Goal: Task Accomplishment & Management: Complete application form

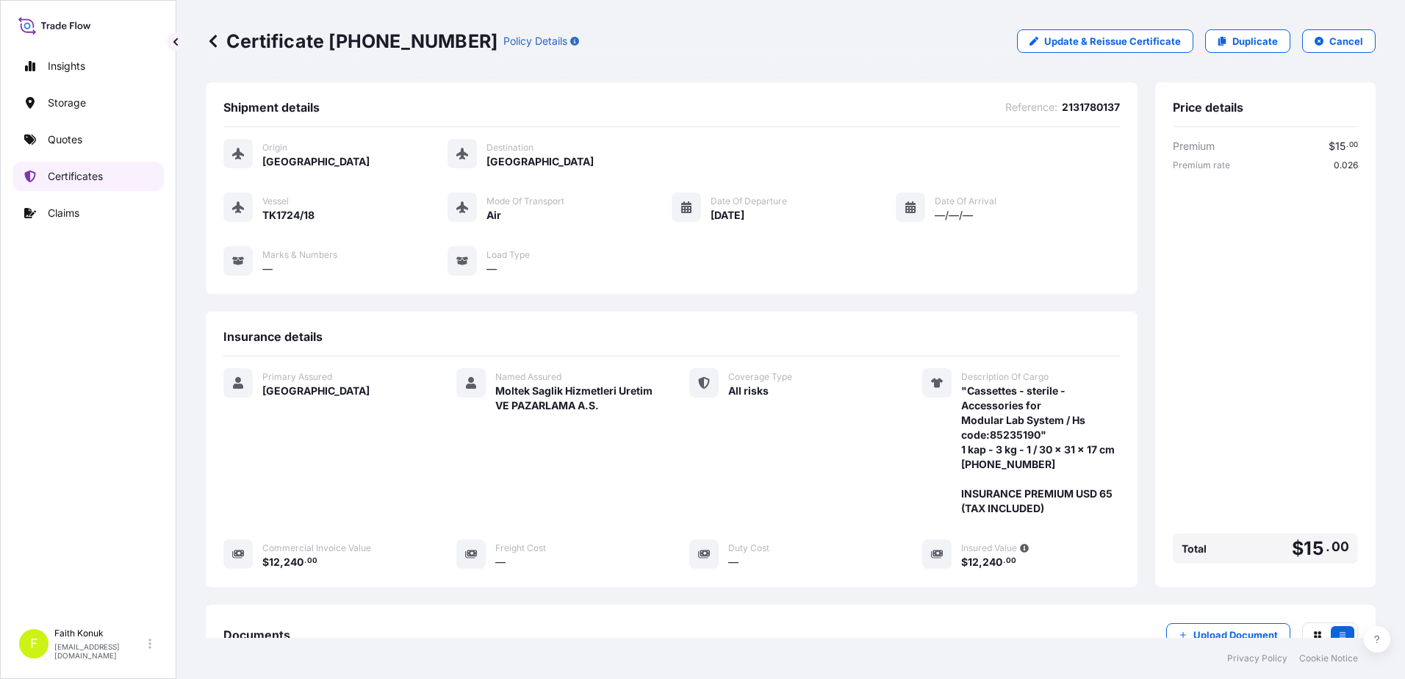
click at [129, 179] on link "Certificates" at bounding box center [87, 176] width 151 height 29
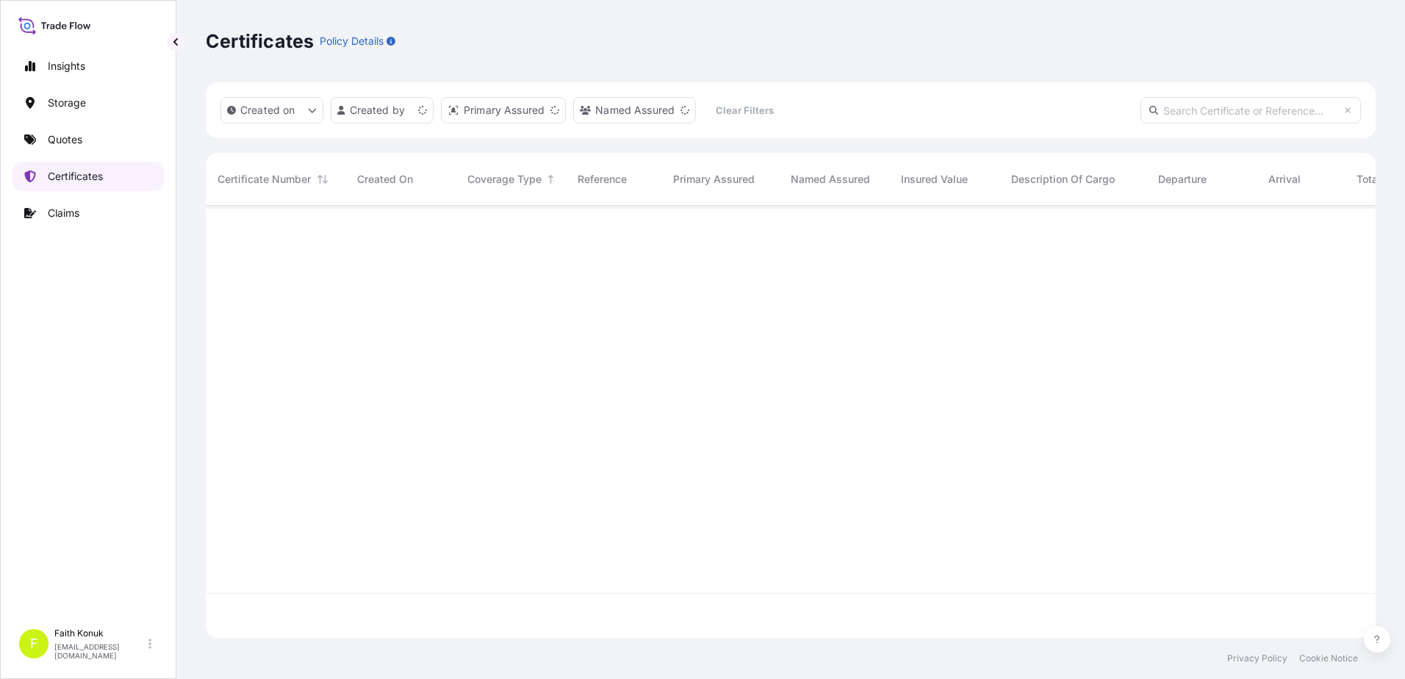
scroll to position [429, 1159]
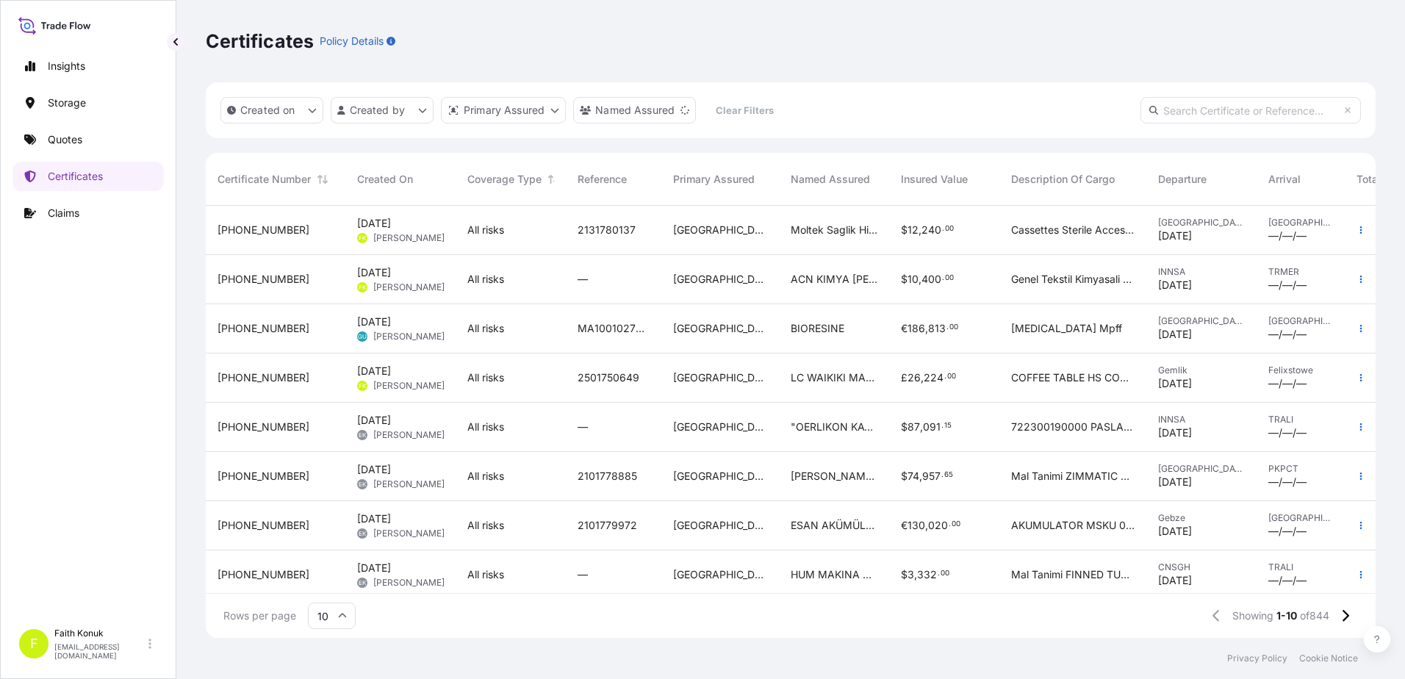
click at [1196, 112] on input "text" at bounding box center [1250, 110] width 220 height 26
type input "v"
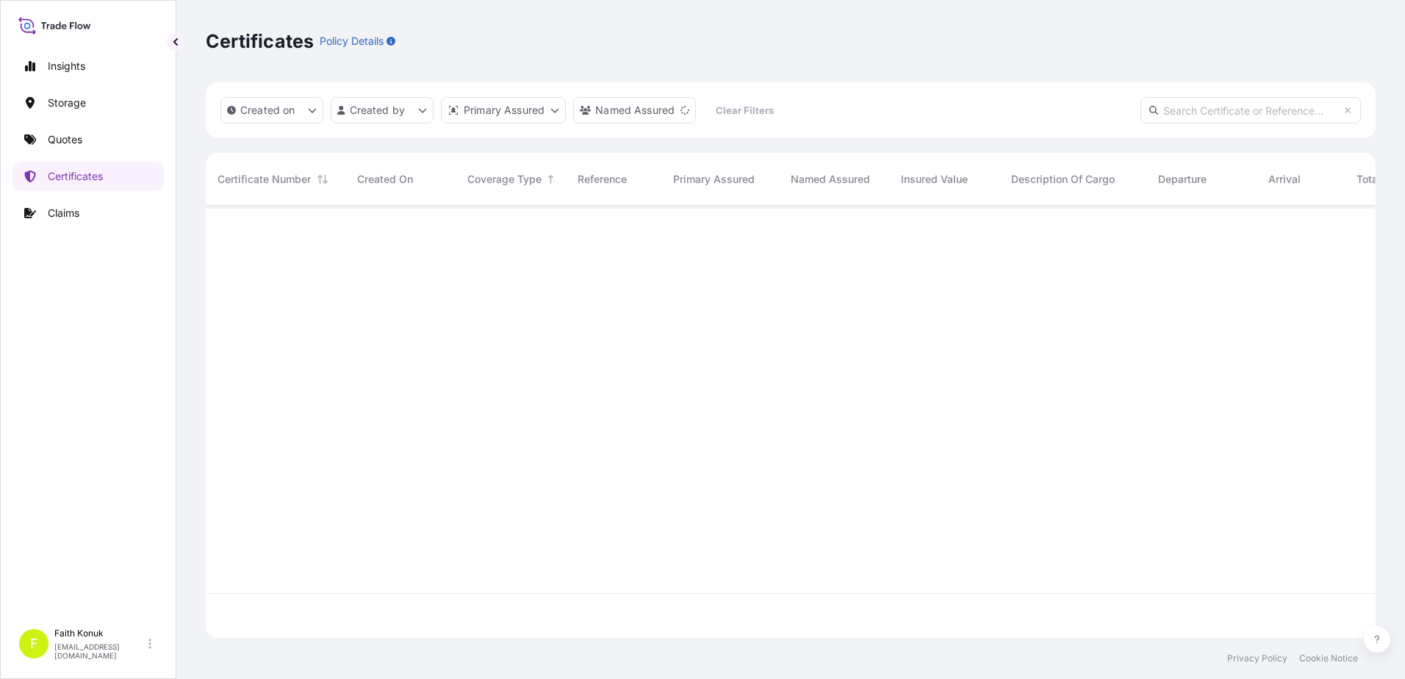
paste input "[PHONE_NUMBER]"
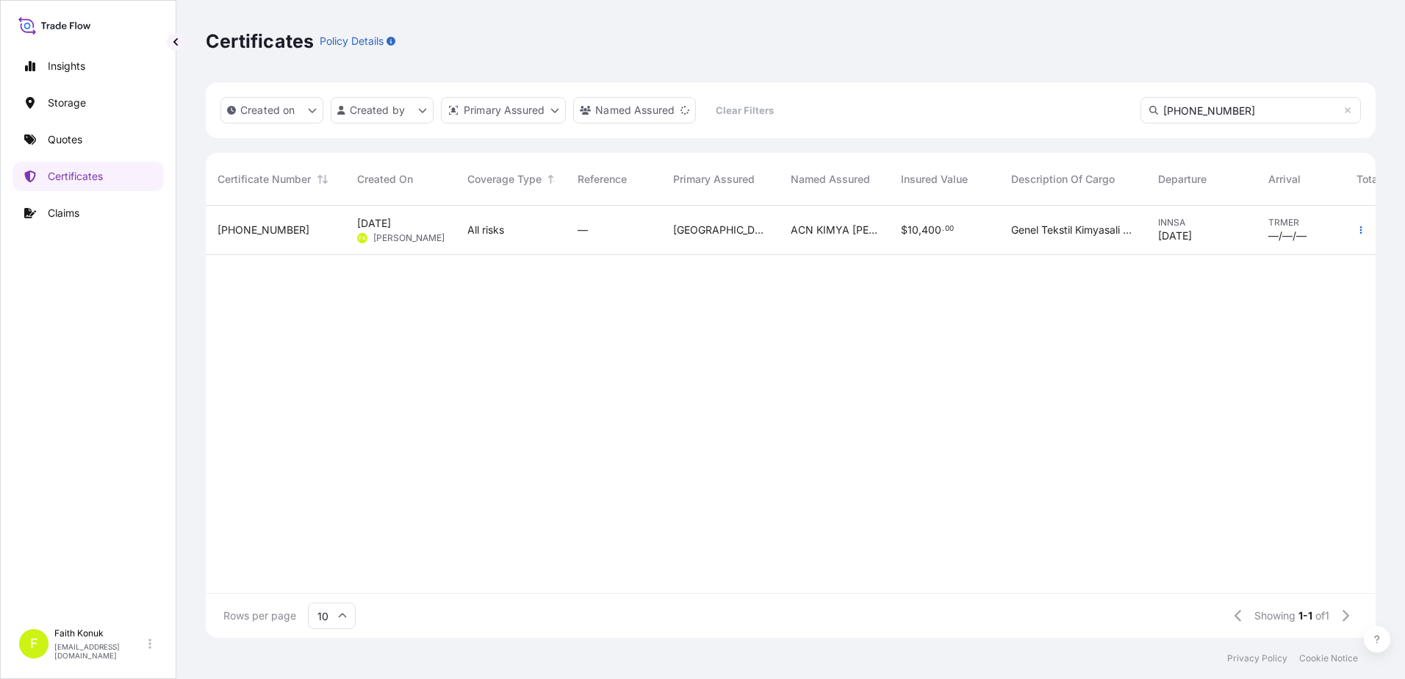
scroll to position [474, 1159]
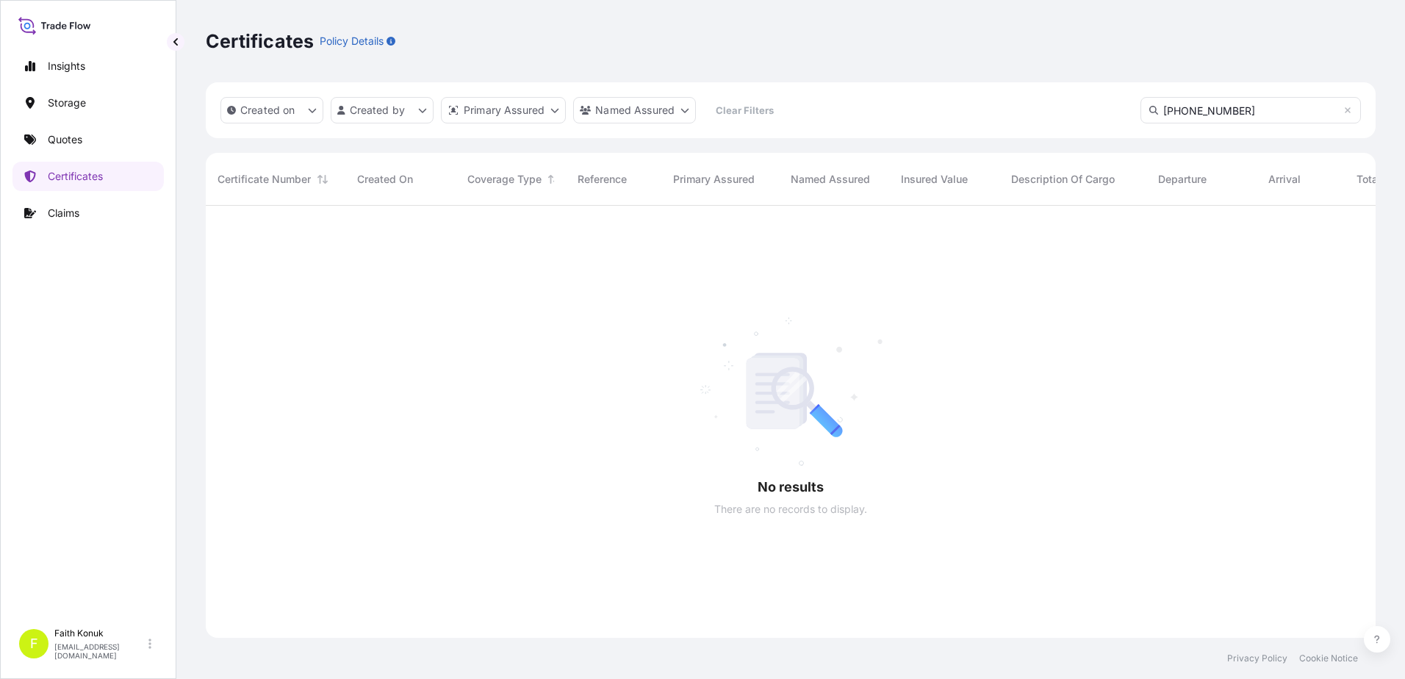
click at [1257, 111] on input "[PHONE_NUMBER]" at bounding box center [1250, 110] width 220 height 26
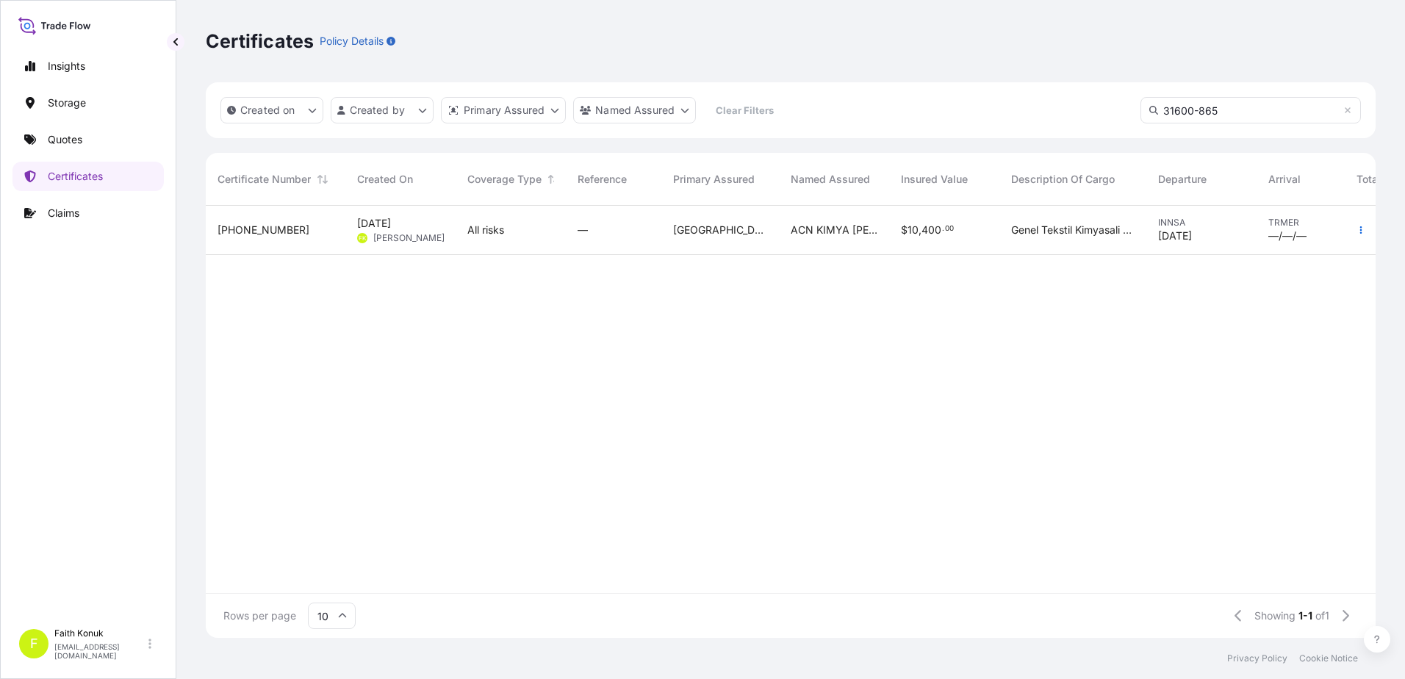
type input "31600-865"
click at [323, 232] on div "[PHONE_NUMBER]" at bounding box center [275, 230] width 116 height 15
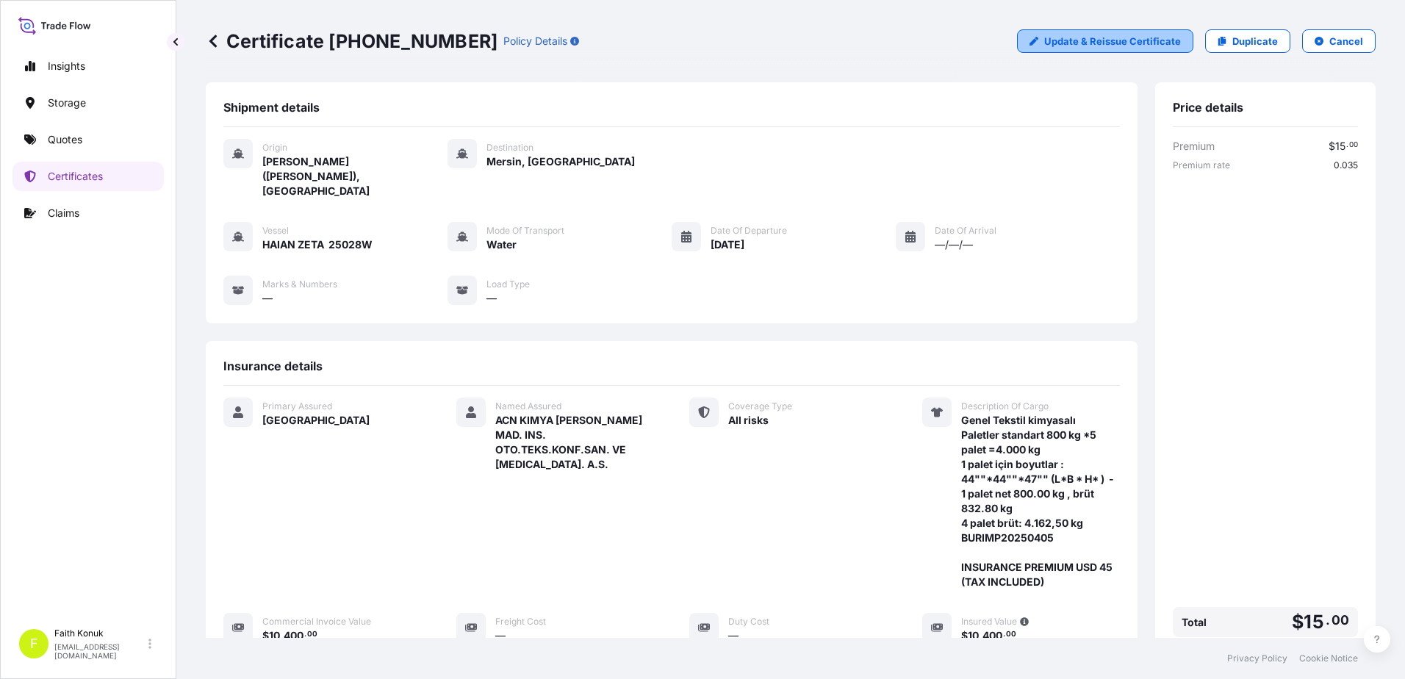
click at [1096, 44] on p "Update & Reissue Certificate" at bounding box center [1112, 41] width 137 height 15
select select "Water"
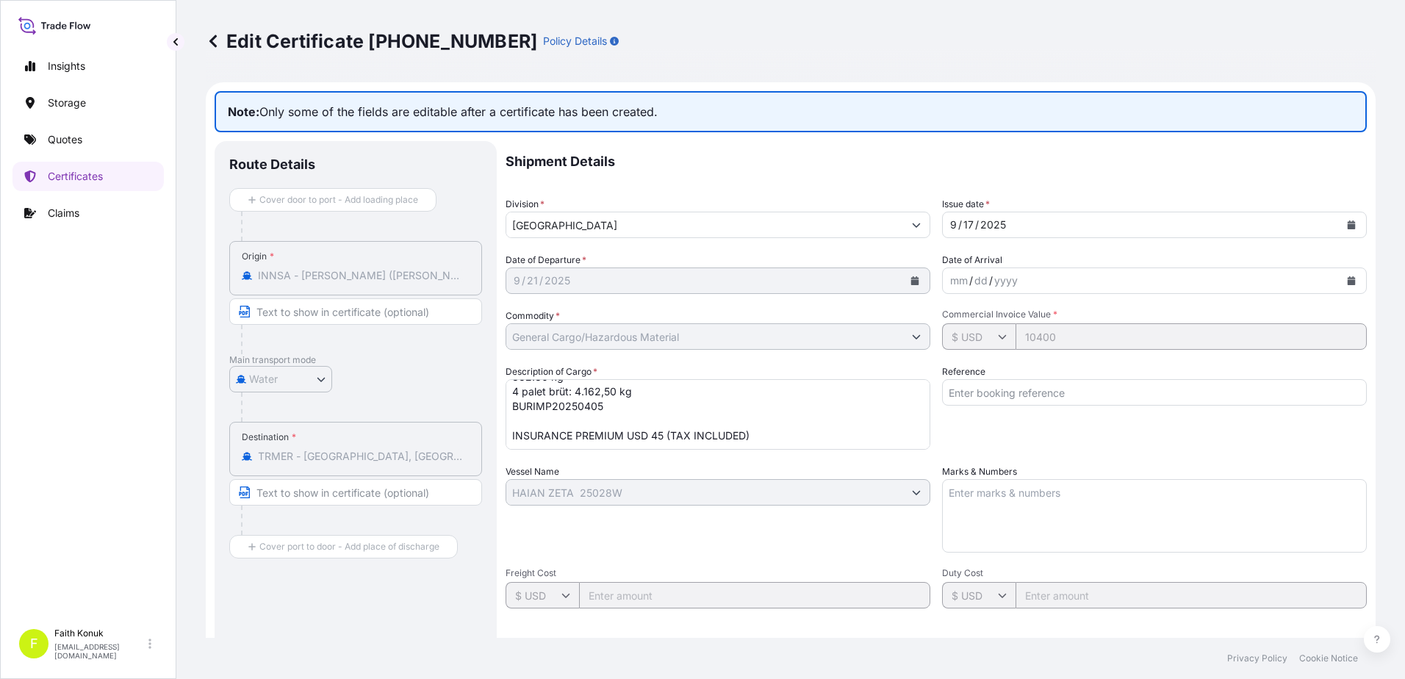
scroll to position [46, 0]
click at [596, 423] on textarea "Genel Tekstil kimyasalı Paletler standart 800 kg *5 palet =4.000 kg 1 palet içi…" at bounding box center [718, 414] width 425 height 71
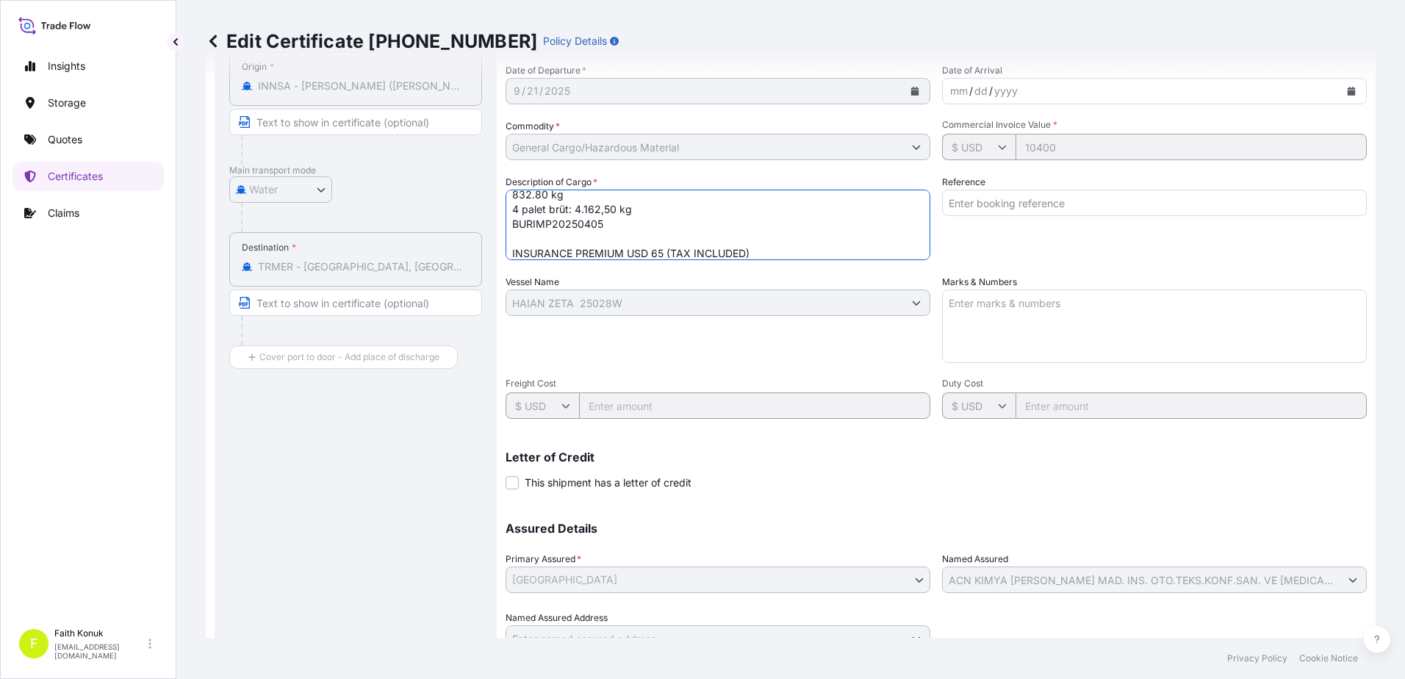
scroll to position [254, 0]
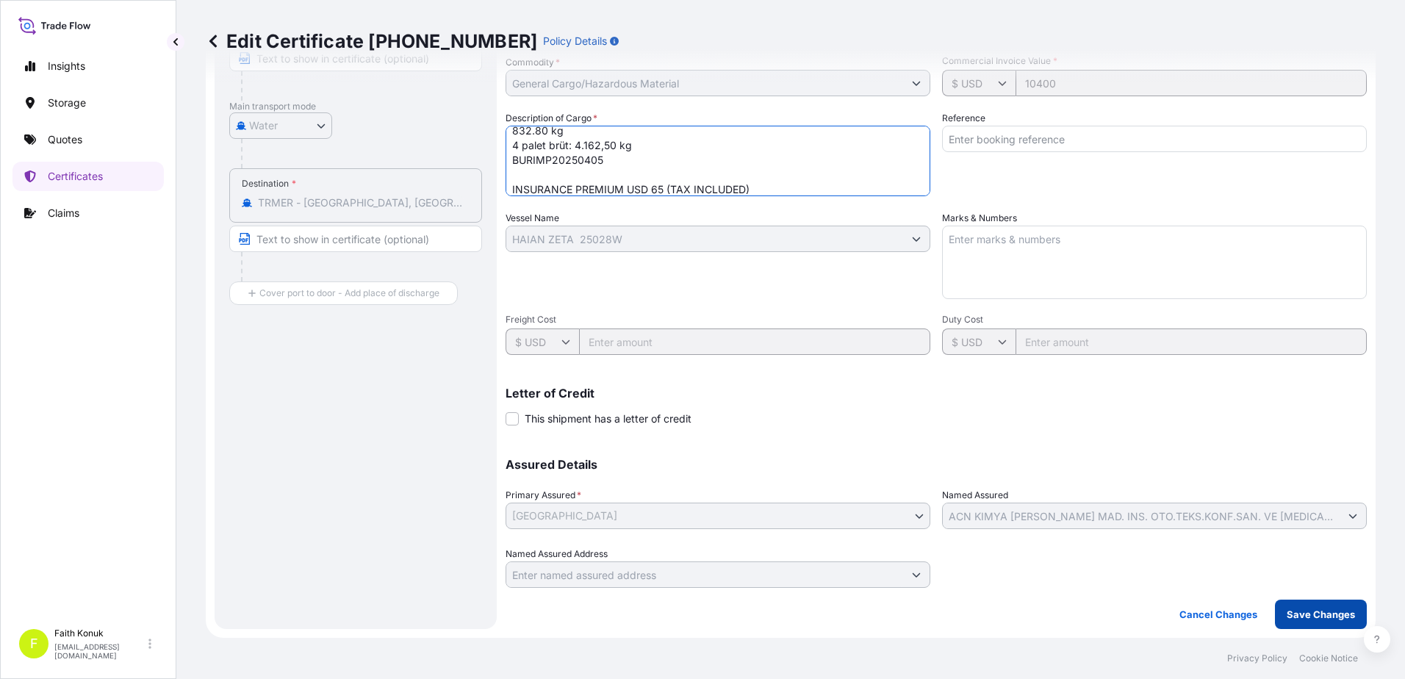
type textarea "Genel Tekstil kimyasalı Paletler standart 800 kg *5 palet =4.000 kg 1 palet içi…"
click at [1314, 615] on p "Save Changes" at bounding box center [1321, 614] width 68 height 15
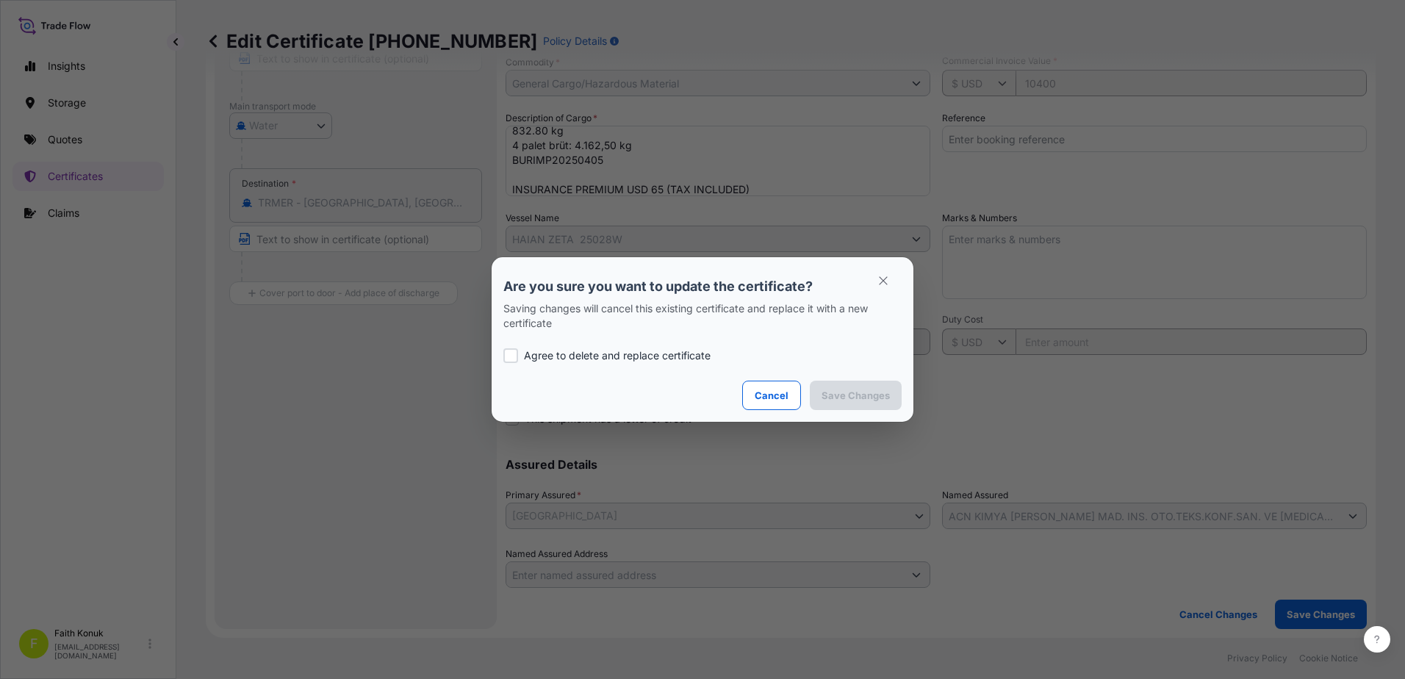
click at [580, 361] on p "Agree to delete and replace certificate" at bounding box center [617, 355] width 187 height 15
checkbox input "true"
click at [874, 396] on p "Save Changes" at bounding box center [855, 395] width 68 height 15
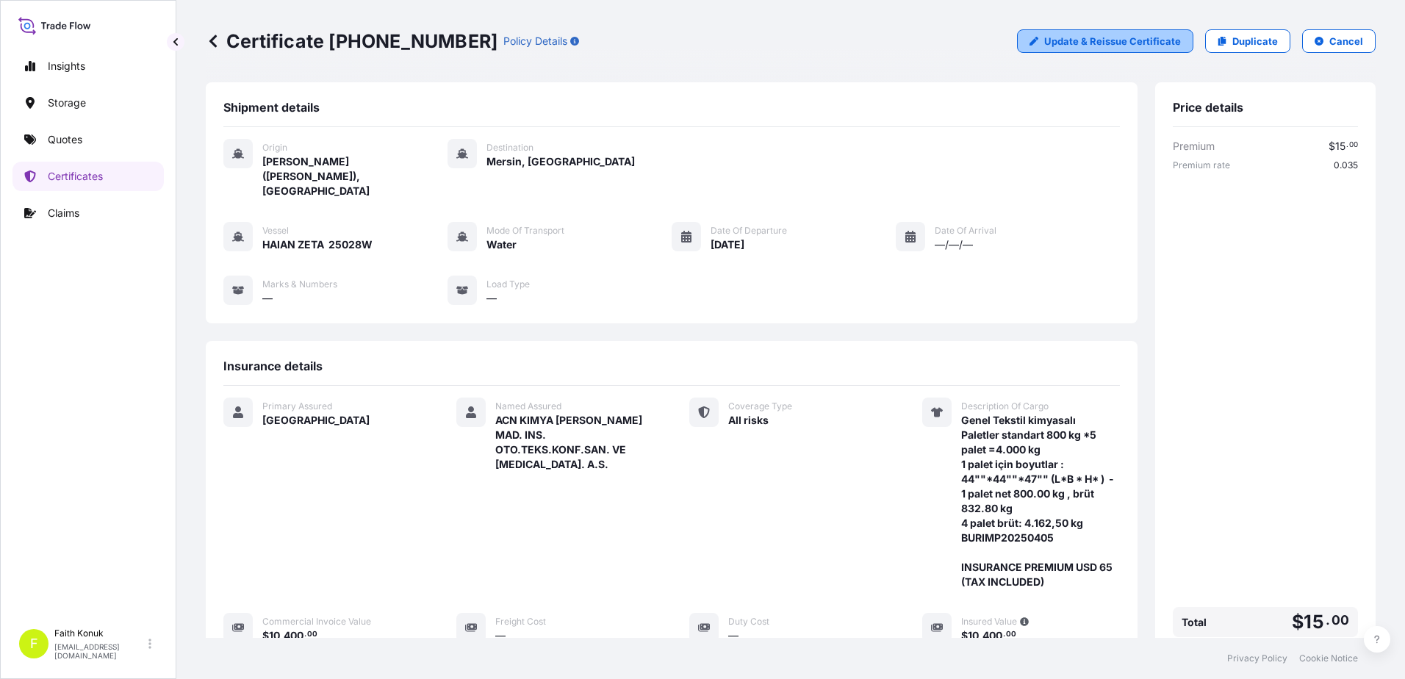
click at [1087, 44] on p "Update & Reissue Certificate" at bounding box center [1112, 41] width 137 height 15
select select "Water"
select select "31600"
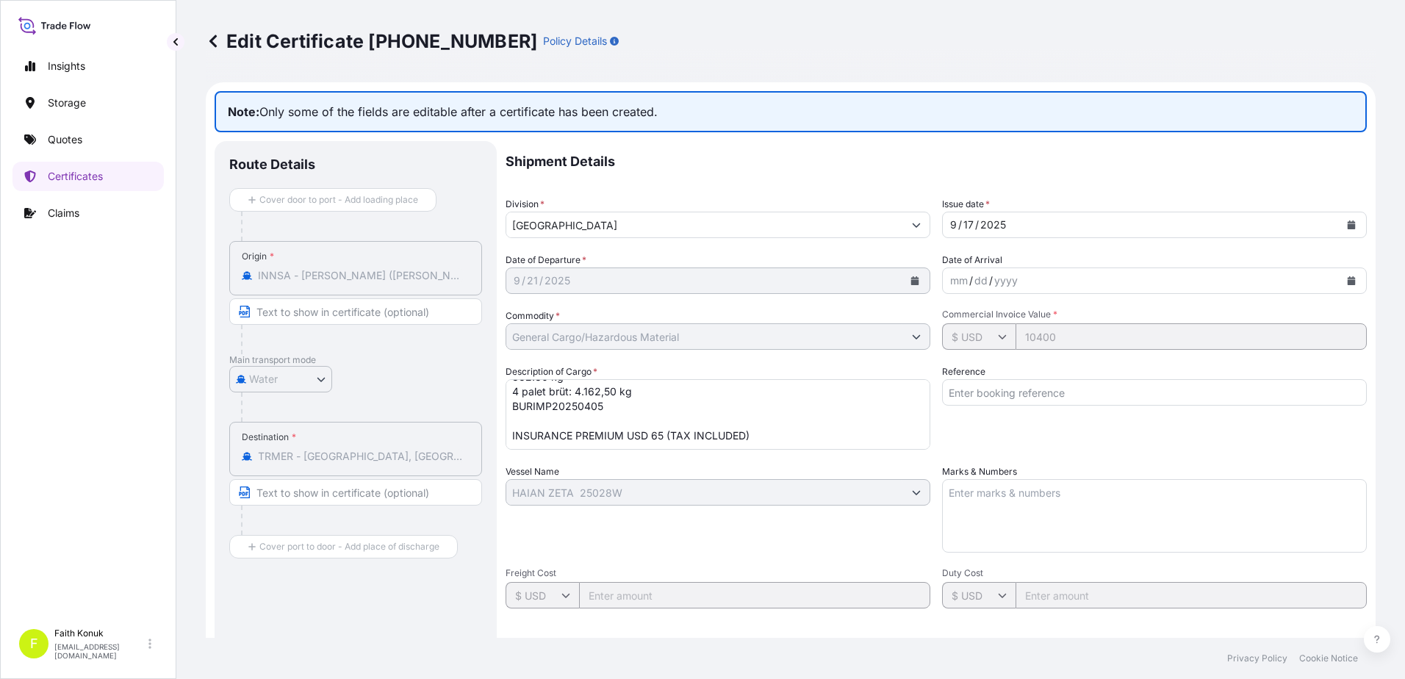
scroll to position [46, 0]
click at [690, 446] on textarea "Genel Tekstil kimyasalı Paletler standart 800 kg *5 palet =4.000 kg 1 palet içi…" at bounding box center [718, 414] width 425 height 71
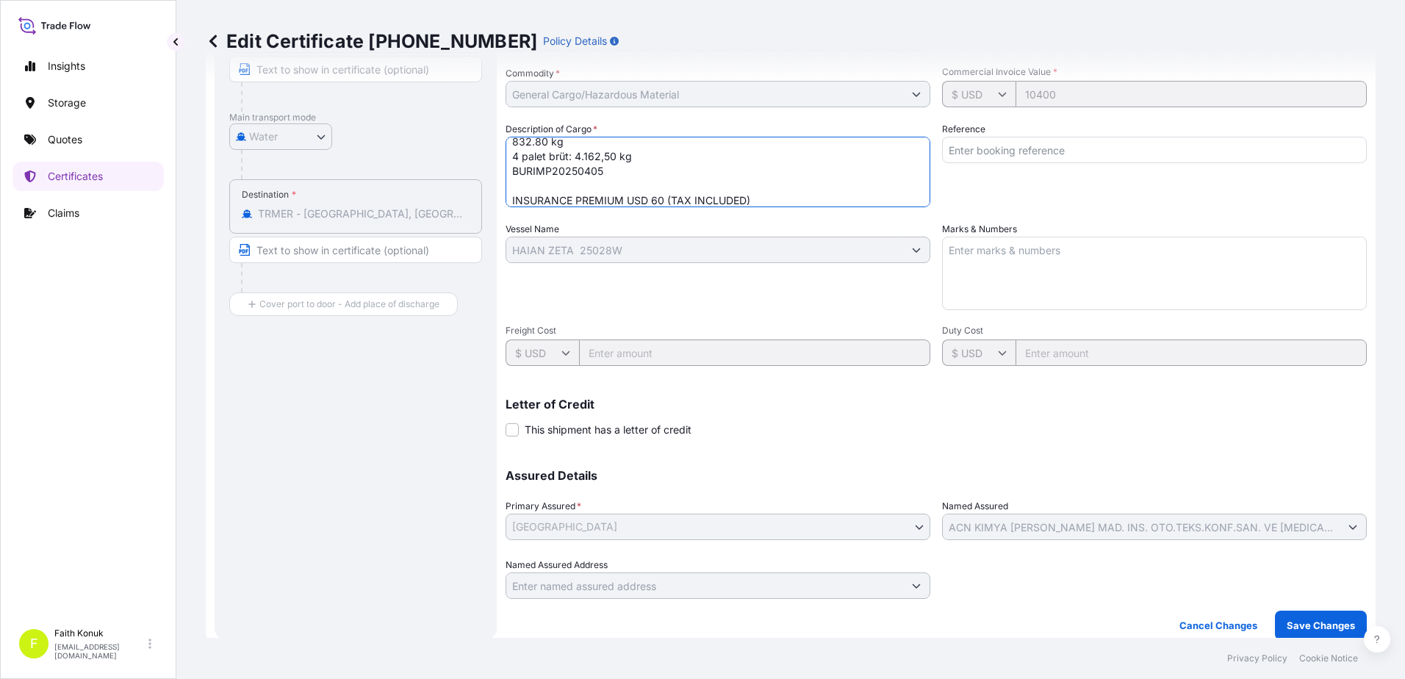
scroll to position [254, 0]
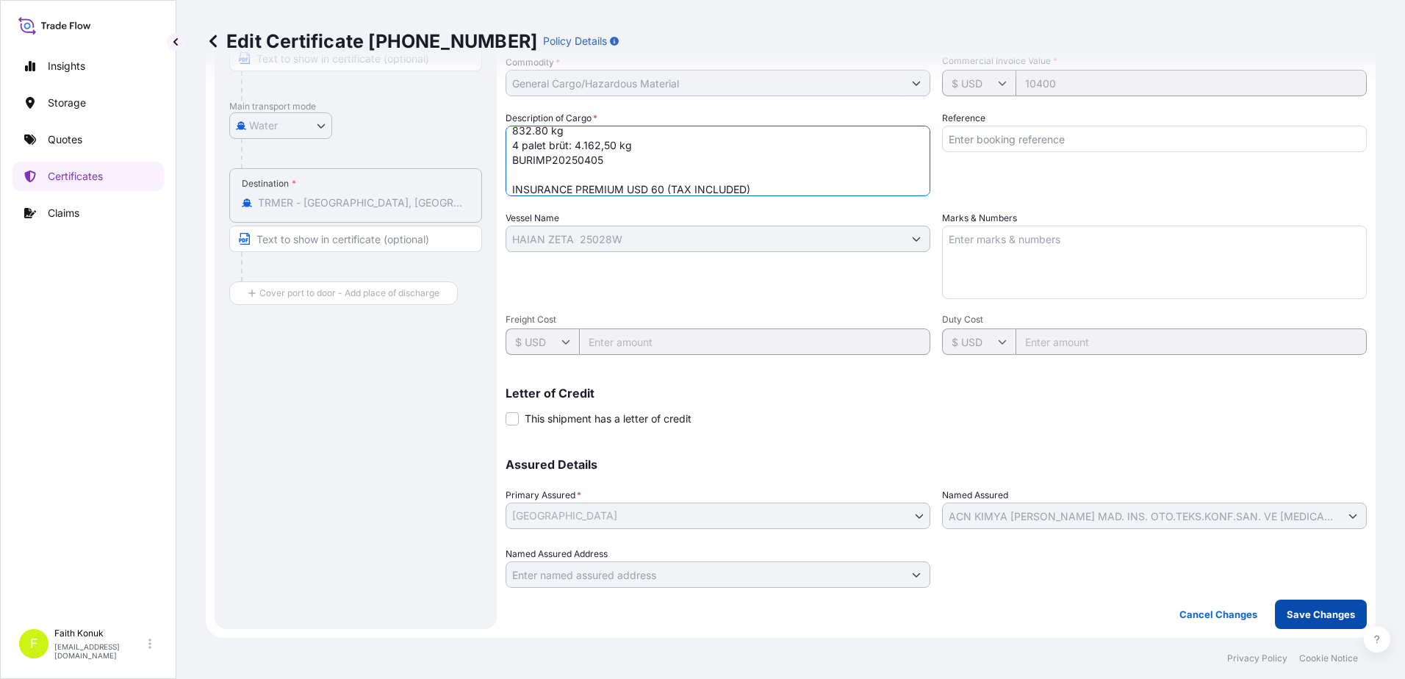
type textarea "Genel Tekstil kimyasalı Paletler standart 800 kg *5 palet =4.000 kg 1 palet içi…"
click at [1302, 611] on p "Save Changes" at bounding box center [1321, 614] width 68 height 15
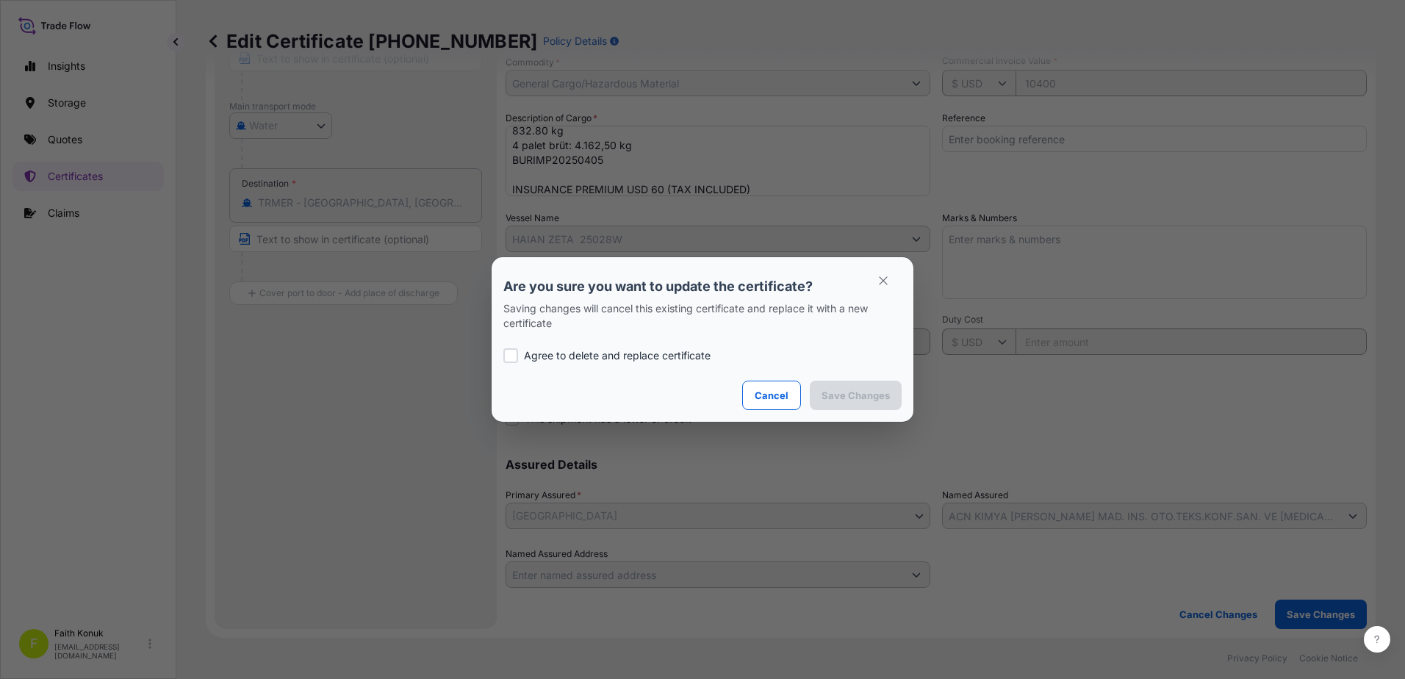
click at [578, 358] on p "Agree to delete and replace certificate" at bounding box center [617, 355] width 187 height 15
checkbox input "true"
click at [859, 391] on p "Save Changes" at bounding box center [855, 395] width 68 height 15
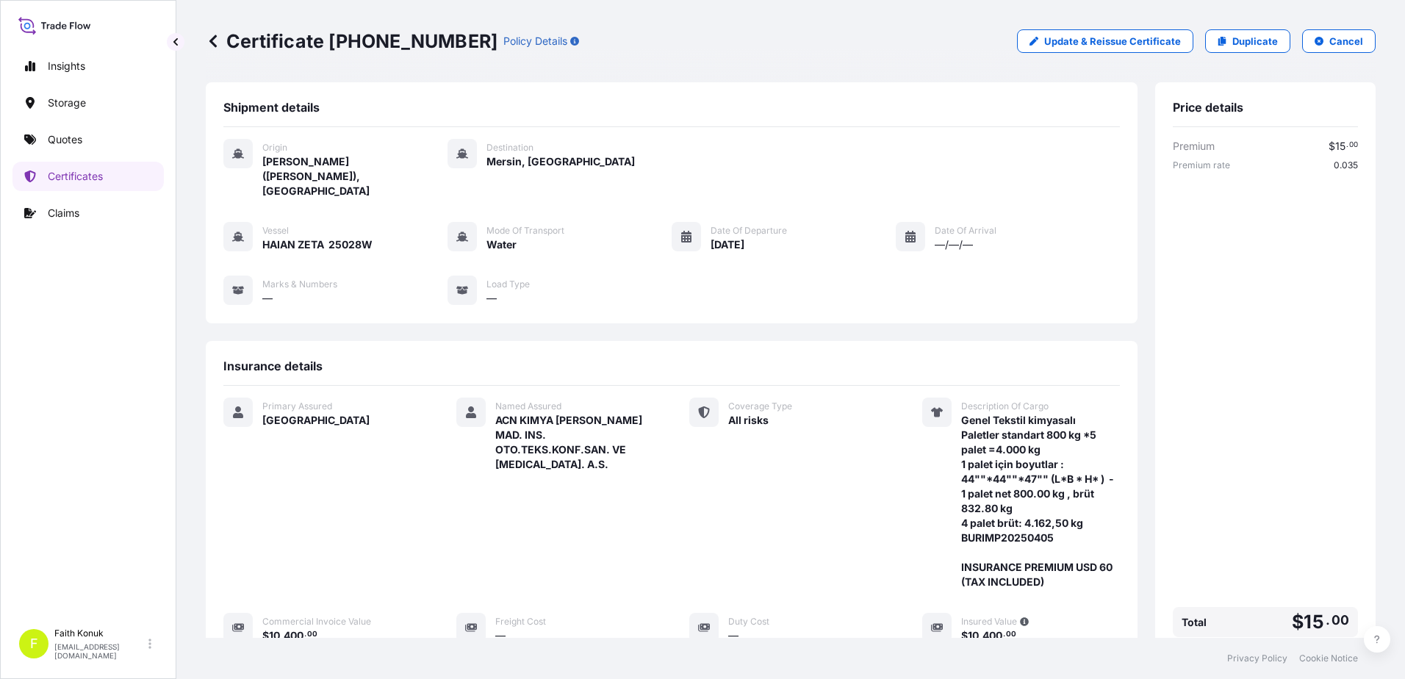
scroll to position [299, 0]
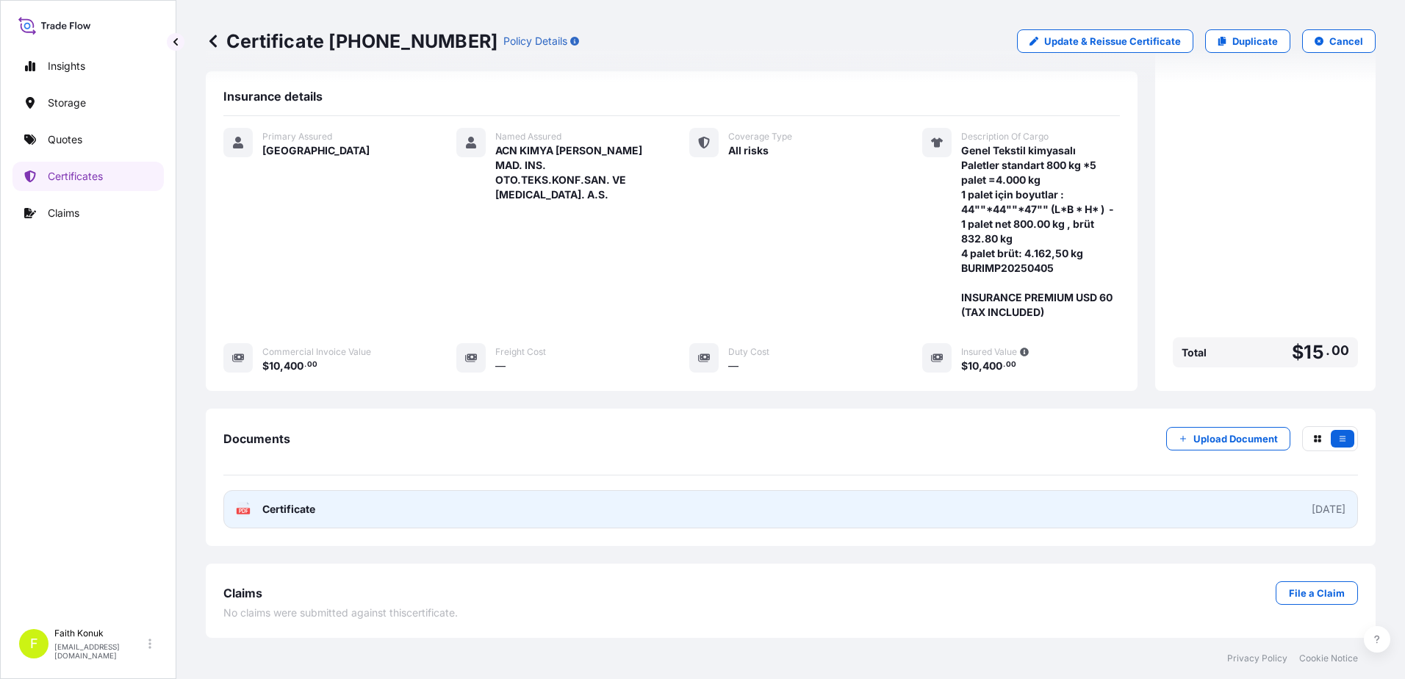
click at [284, 513] on span "Certificate" at bounding box center [288, 509] width 53 height 15
